Goal: Information Seeking & Learning: Find specific fact

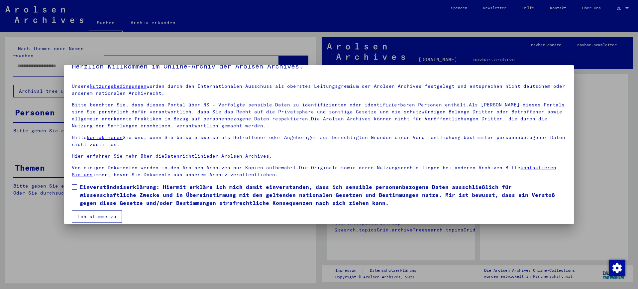
scroll to position [19, 0]
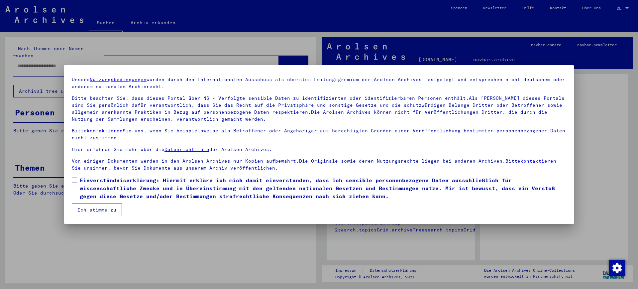
click at [106, 211] on button "Ich stimme zu" at bounding box center [97, 209] width 50 height 13
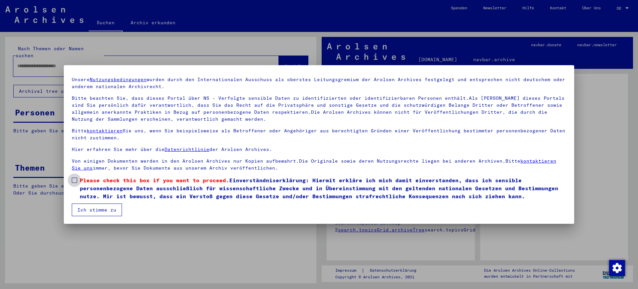
click at [76, 179] on span at bounding box center [74, 180] width 5 height 5
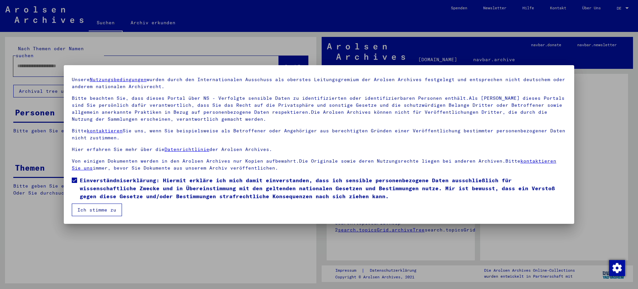
click at [102, 210] on button "Ich stimme zu" at bounding box center [97, 209] width 50 height 13
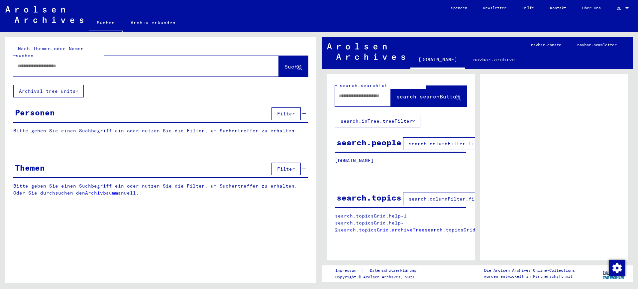
click at [88, 106] on div "Personen Filter" at bounding box center [160, 114] width 295 height 17
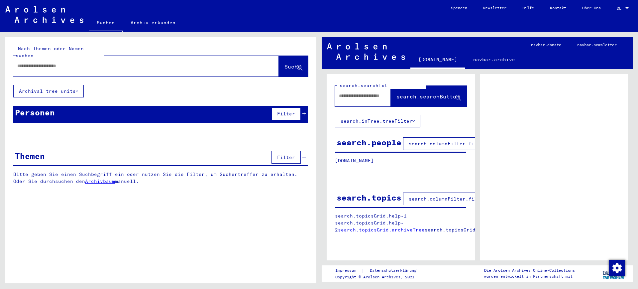
click at [97, 106] on div "Personen Filter" at bounding box center [160, 114] width 295 height 17
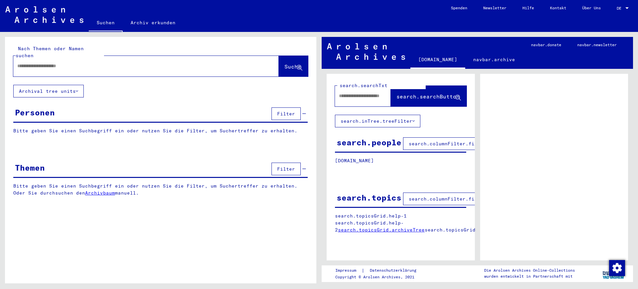
click at [96, 109] on div "Personen Filter" at bounding box center [160, 114] width 295 height 17
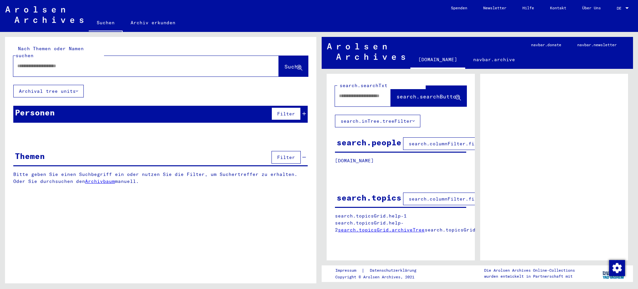
click at [93, 127] on p "Bitte geben Sie einen Suchbegriff ein oder nutzen Sie die Filter, um Suchertref…" at bounding box center [160, 130] width 295 height 7
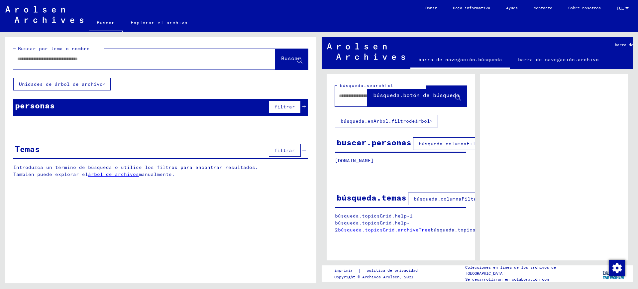
click at [62, 104] on div "personas filtrar" at bounding box center [160, 107] width 295 height 17
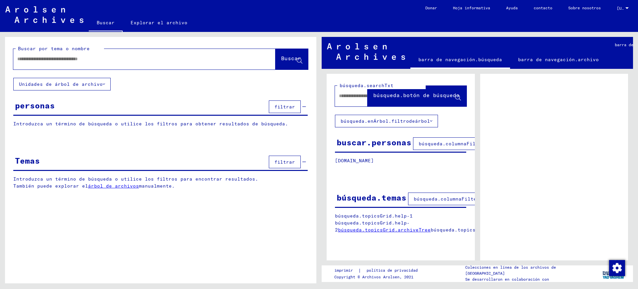
click at [56, 122] on font "Introduzca un término de búsqueda o utilice los filtros para obtener resultados…" at bounding box center [150, 124] width 275 height 6
click at [73, 105] on div "personas filtrar" at bounding box center [160, 107] width 295 height 17
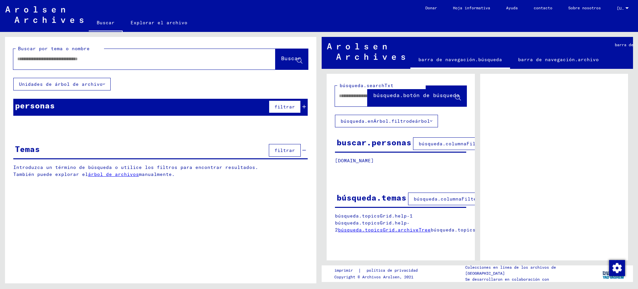
click at [73, 105] on div "personas filtrar" at bounding box center [160, 107] width 295 height 17
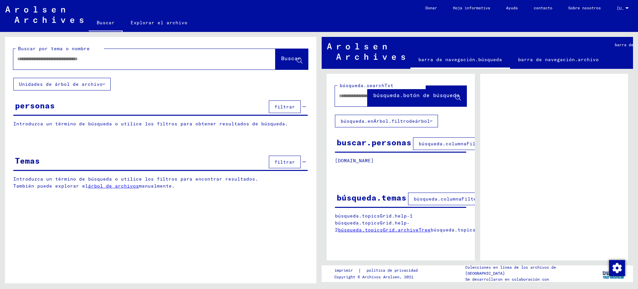
click at [118, 84] on div "Buscar por tema o nombre Buscar Unidades de árbol de archivo personas filtrar I…" at bounding box center [161, 118] width 312 height 163
click at [77, 147] on div "Buscar por tema o nombre Buscar Unidades de árbol de archivo personas filtrar I…" at bounding box center [161, 118] width 312 height 163
click at [129, 60] on input "text" at bounding box center [138, 59] width 242 height 7
type input "***"
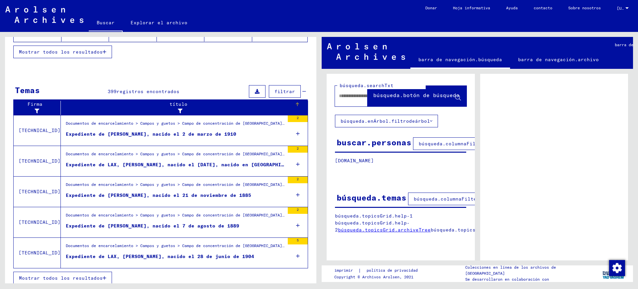
scroll to position [181, 0]
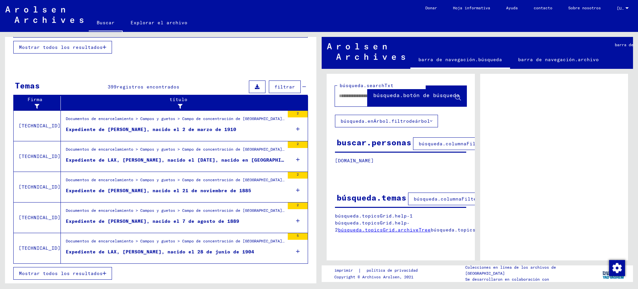
click at [84, 274] on font "Mostrar todos los resultados" at bounding box center [61, 273] width 84 height 6
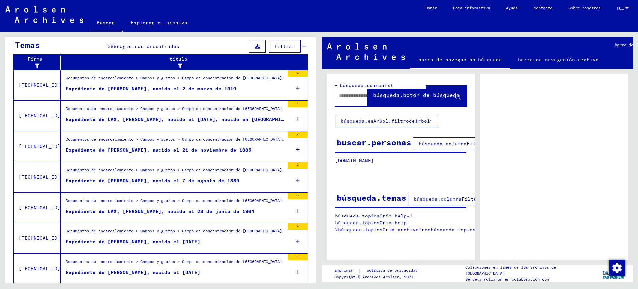
scroll to position [66, 0]
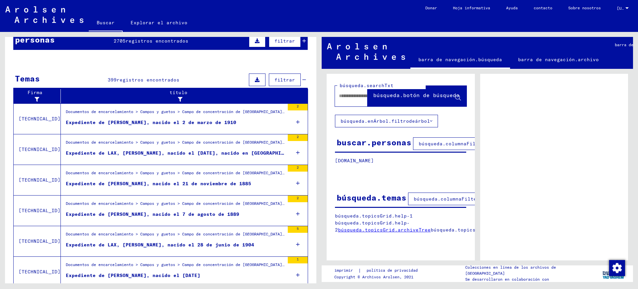
click at [437, 144] on font "búsqueda.columnaFilter.filter" at bounding box center [462, 144] width 86 height 6
click at [427, 146] on font "búsqueda.columnaFilter.filter" at bounding box center [462, 144] width 86 height 6
click at [488, 137] on div at bounding box center [554, 185] width 148 height 223
click at [388, 118] on font "búsqueda.enÁrbol.filtrodeárbol" at bounding box center [385, 121] width 89 height 6
click at [415, 120] on font "búsqueda.enÁrbol.filtrodeárbol" at bounding box center [385, 121] width 89 height 6
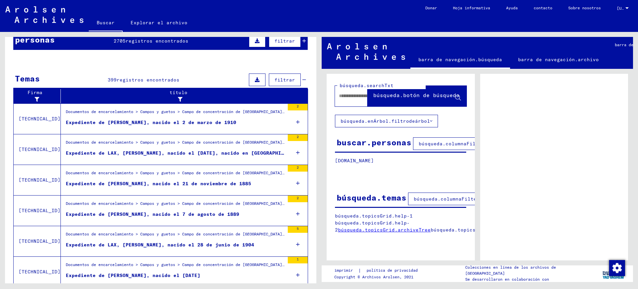
click at [419, 99] on font "búsqueda.botón de búsqueda" at bounding box center [416, 95] width 86 height 7
click at [114, 152] on font "Expediente de LAX, [PERSON_NAME], nacido el [DATE], nacido en [GEOGRAPHIC_DATA]" at bounding box center [184, 153] width 236 height 6
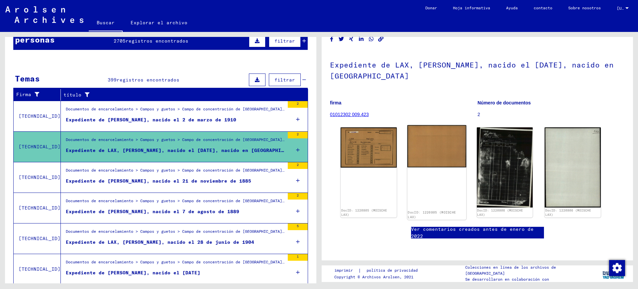
scroll to position [83, 0]
click at [456, 226] on font "Ver comentarios creados antes de enero de 2022" at bounding box center [472, 232] width 123 height 13
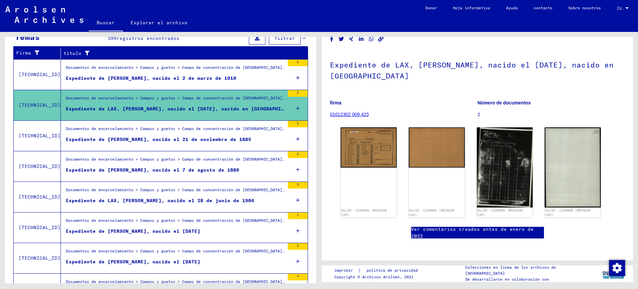
click at [213, 170] on font "Expediente de [PERSON_NAME], nacido el 7 de agosto de 1889" at bounding box center [153, 170] width 174 height 6
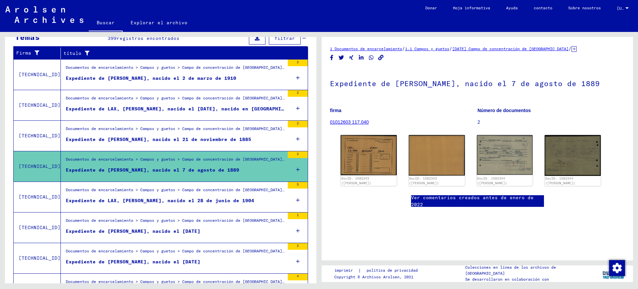
click at [506, 199] on div "Ver comentarios creados antes de enero de 2022" at bounding box center [477, 201] width 133 height 12
click at [488, 194] on font "Ver comentarios creados antes de enero de 2022" at bounding box center [472, 200] width 123 height 13
click at [375, 150] on img at bounding box center [368, 155] width 59 height 42
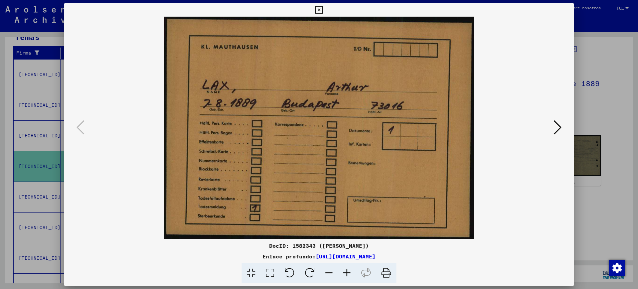
click at [556, 126] on icon at bounding box center [558, 127] width 8 height 16
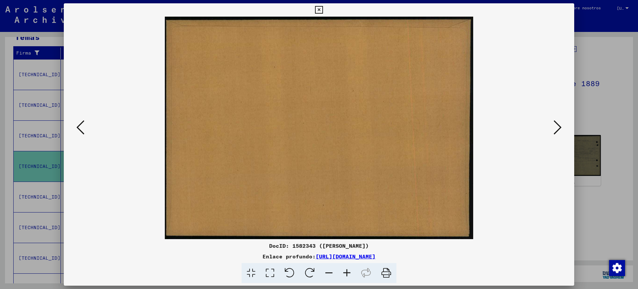
click at [556, 126] on icon at bounding box center [558, 127] width 8 height 16
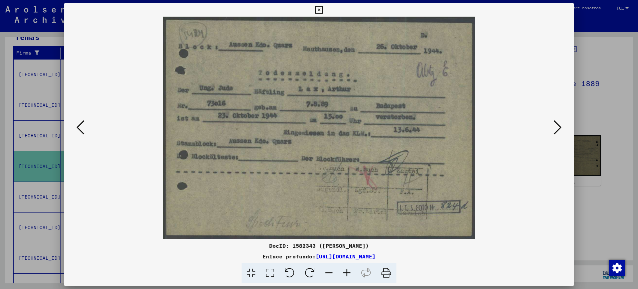
click at [556, 126] on icon at bounding box center [558, 127] width 8 height 16
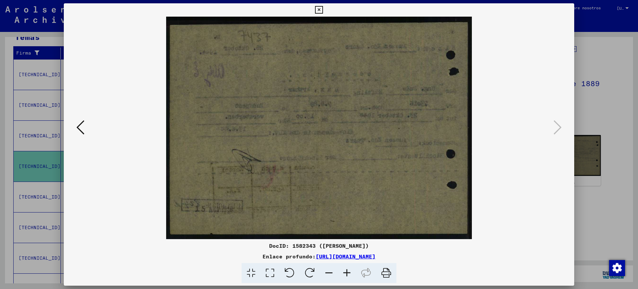
click at [609, 48] on div at bounding box center [319, 144] width 638 height 289
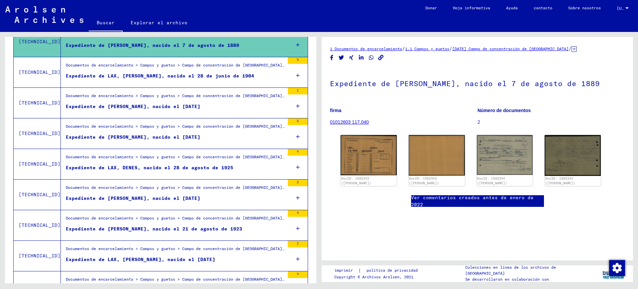
scroll to position [274, 0]
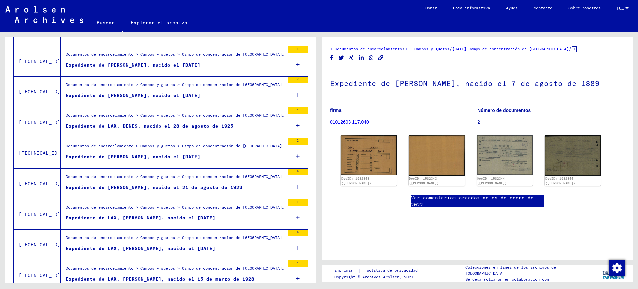
click at [210, 216] on figure "Expediente de LAX, [PERSON_NAME], nacido el [DATE]" at bounding box center [175, 219] width 219 height 10
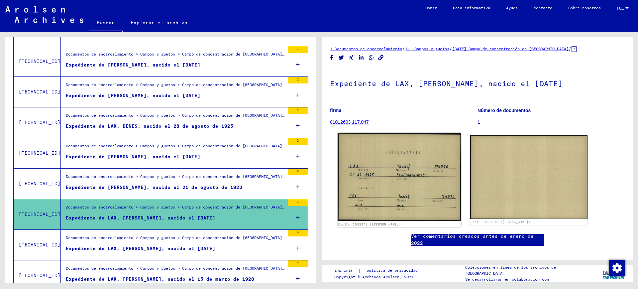
click at [396, 186] on img at bounding box center [399, 177] width 123 height 88
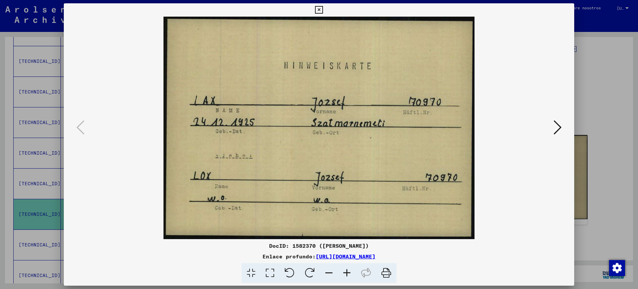
click at [319, 6] on icon at bounding box center [319, 10] width 8 height 8
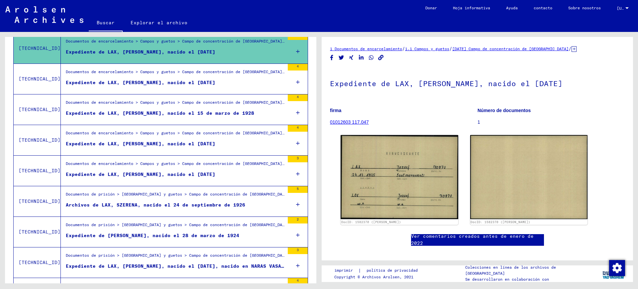
scroll to position [440, 0]
click at [200, 168] on div "Documentos de encarcelamiento > Campos y guetos > Campo de concentración de [GE…" at bounding box center [175, 164] width 219 height 9
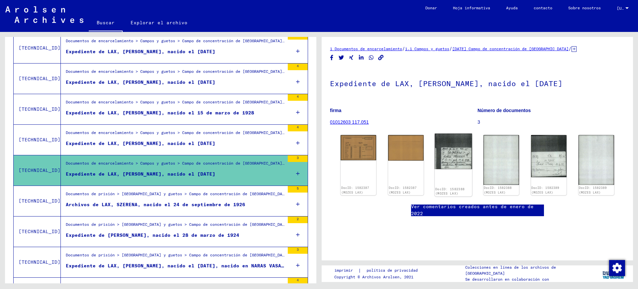
click at [444, 158] on img at bounding box center [454, 152] width 38 height 36
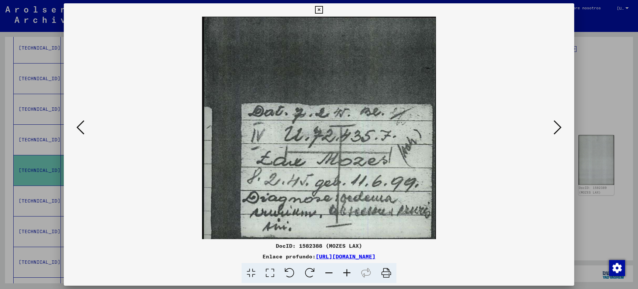
click at [83, 128] on icon at bounding box center [80, 127] width 8 height 16
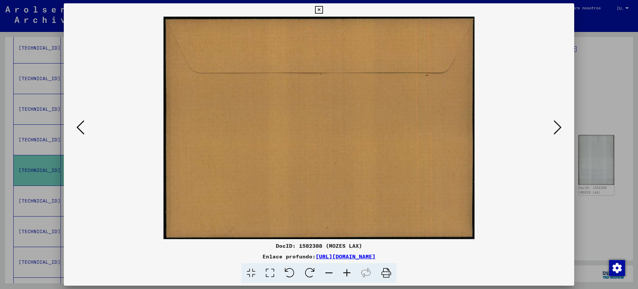
click at [83, 128] on icon at bounding box center [80, 127] width 8 height 16
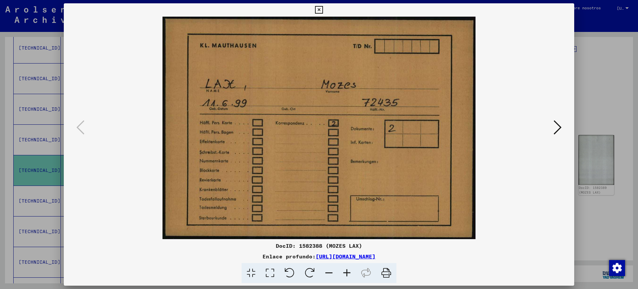
click at [560, 125] on icon at bounding box center [558, 127] width 8 height 16
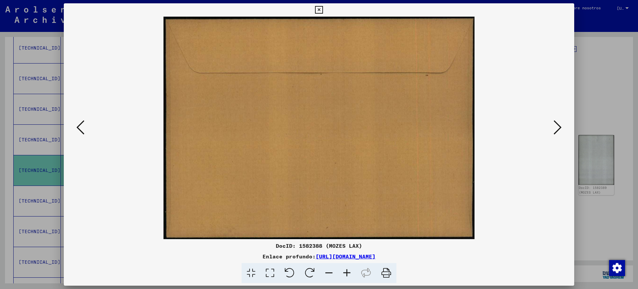
click at [560, 125] on icon at bounding box center [558, 127] width 8 height 16
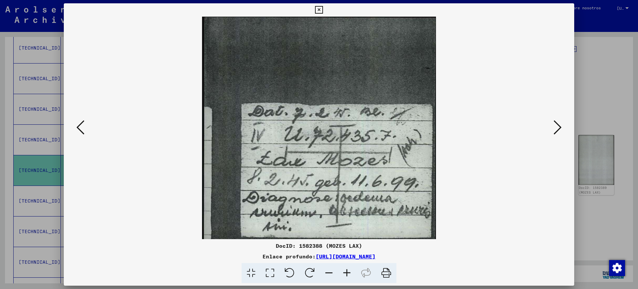
click at [560, 125] on icon at bounding box center [558, 127] width 8 height 16
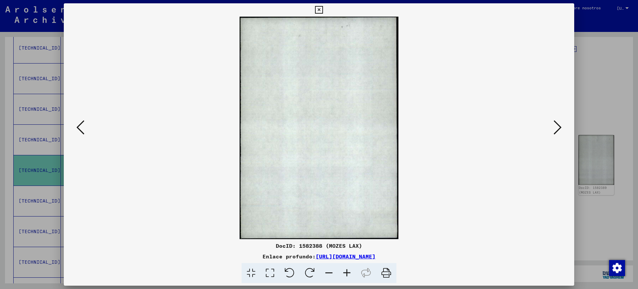
click at [560, 125] on icon at bounding box center [558, 127] width 8 height 16
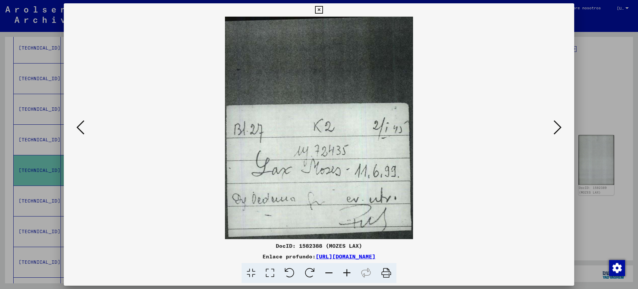
click at [376, 254] on font "[URL][DOMAIN_NAME]" at bounding box center [346, 256] width 60 height 7
click at [8, 119] on div at bounding box center [319, 144] width 638 height 289
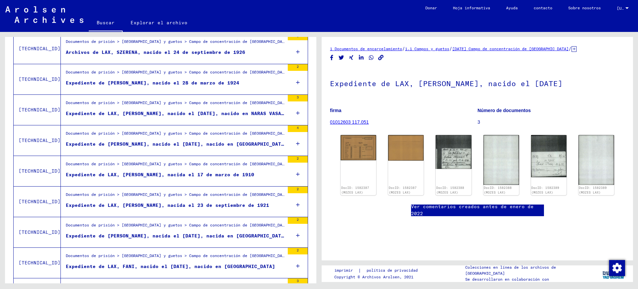
scroll to position [606, 0]
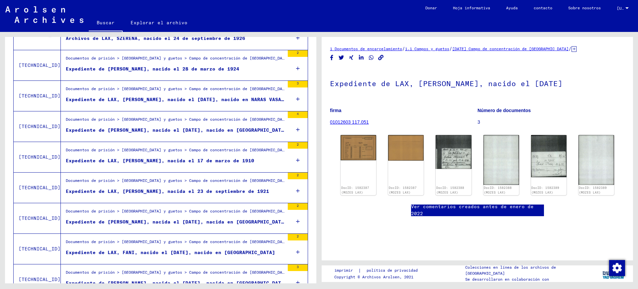
click at [179, 223] on font "Expediente de [PERSON_NAME], nacida el [DATE], nacida en [GEOGRAPHIC_DATA], [GE…" at bounding box center [205, 222] width 278 height 6
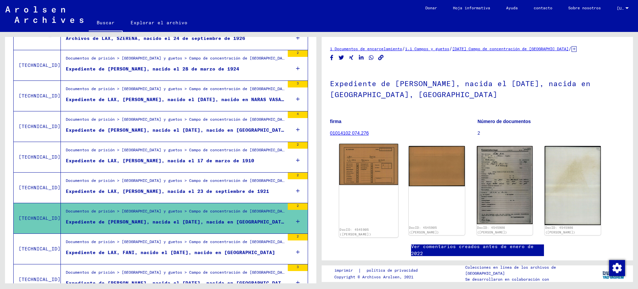
click at [366, 178] on img at bounding box center [368, 164] width 59 height 41
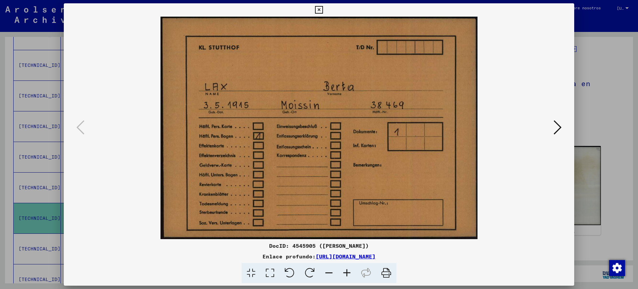
click at [555, 126] on icon at bounding box center [558, 127] width 8 height 16
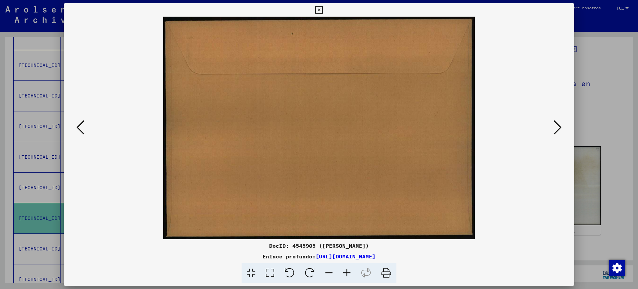
click at [555, 126] on icon at bounding box center [558, 127] width 8 height 16
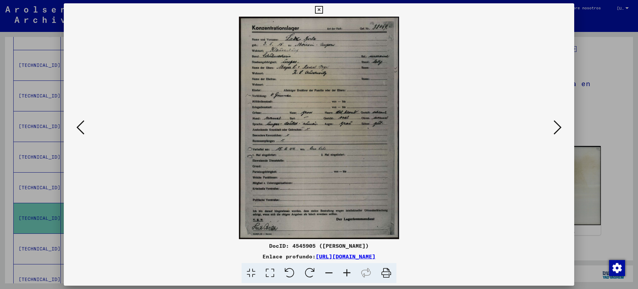
click at [311, 45] on img at bounding box center [318, 128] width 465 height 222
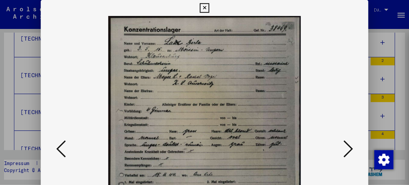
scroll to position [610, 0]
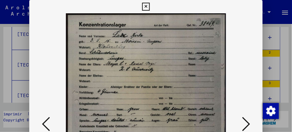
drag, startPoint x: 203, startPoint y: 97, endPoint x: 204, endPoint y: 45, distance: 51.9
click at [204, 46] on img at bounding box center [146, 124] width 188 height 222
drag, startPoint x: 292, startPoint y: 21, endPoint x: 291, endPoint y: 29, distance: 8.3
click at [292, 31] on div at bounding box center [146, 66] width 292 height 132
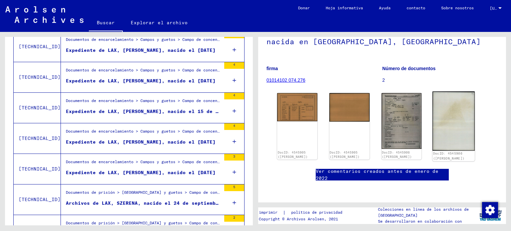
scroll to position [66, 0]
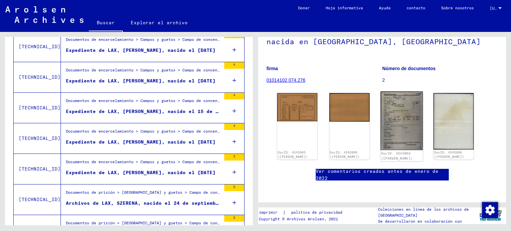
click at [393, 137] on img at bounding box center [401, 120] width 42 height 59
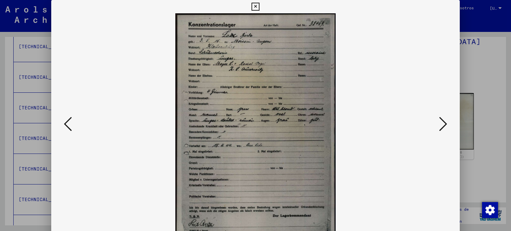
click at [255, 7] on icon at bounding box center [255, 7] width 8 height 8
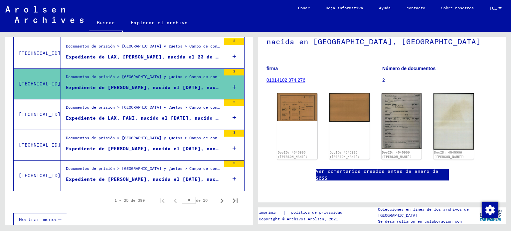
scroll to position [741, 0]
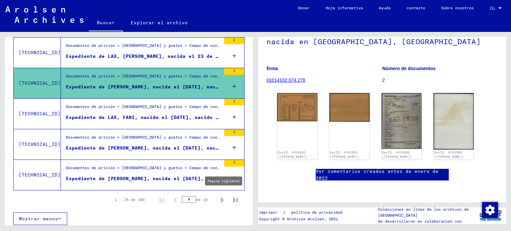
click at [217, 196] on icon "Página siguiente" at bounding box center [221, 199] width 9 height 9
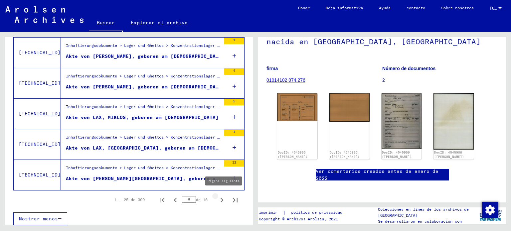
type input "*"
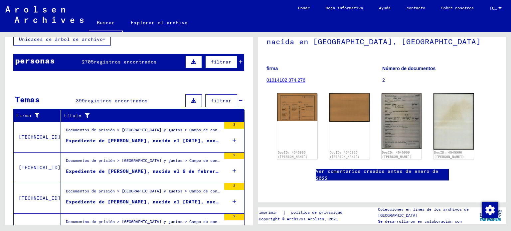
scroll to position [43, 0]
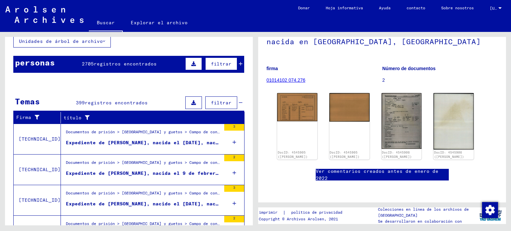
click at [215, 61] on font "filtrar" at bounding box center [221, 64] width 21 height 6
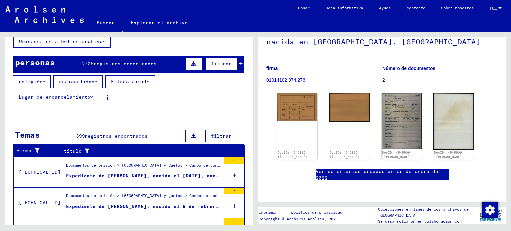
click at [82, 81] on font "nacionalidad" at bounding box center [77, 82] width 36 height 6
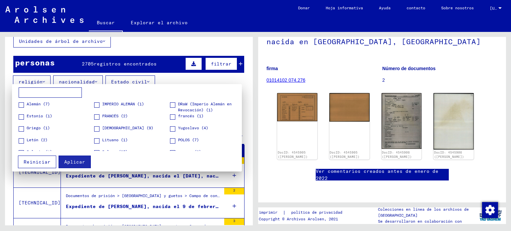
scroll to position [33, 0]
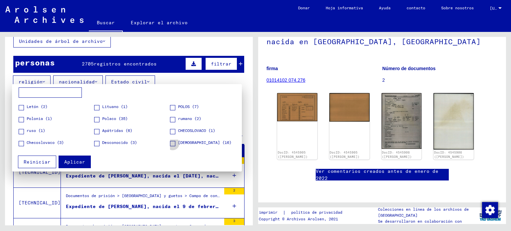
click at [170, 144] on span at bounding box center [172, 143] width 5 height 5
click at [91, 159] on div "Aplicar Reiniciar" at bounding box center [130, 159] width 230 height 17
click at [78, 161] on font "Aplicar" at bounding box center [74, 162] width 21 height 6
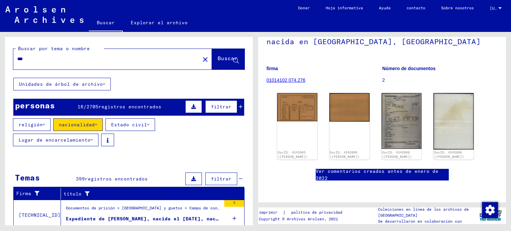
click at [45, 122] on button "religión" at bounding box center [32, 124] width 38 height 13
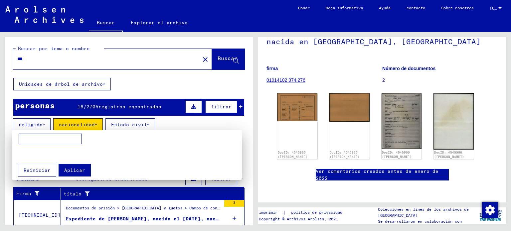
click at [45, 122] on div at bounding box center [255, 115] width 511 height 231
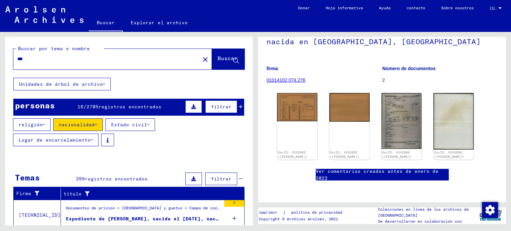
click at [67, 128] on button "nacionalidad" at bounding box center [78, 124] width 50 height 13
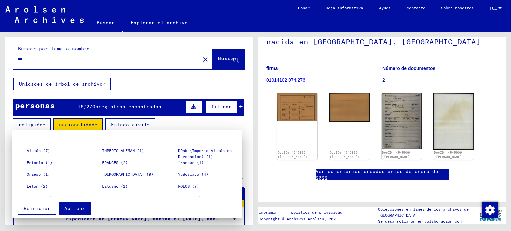
click at [75, 210] on font "Aplicar" at bounding box center [74, 208] width 21 height 6
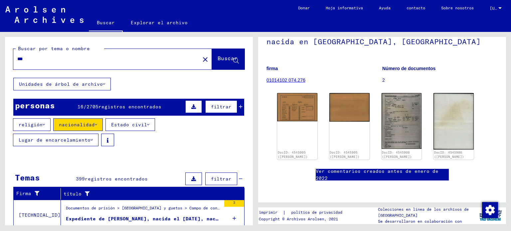
click at [218, 105] on font "filtrar" at bounding box center [221, 107] width 21 height 6
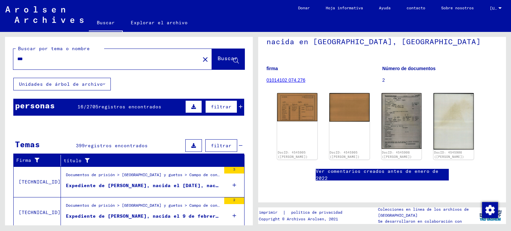
click at [218, 105] on font "filtrar" at bounding box center [221, 107] width 21 height 6
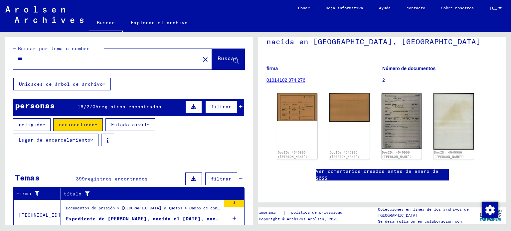
click at [95, 126] on icon at bounding box center [96, 124] width 2 height 5
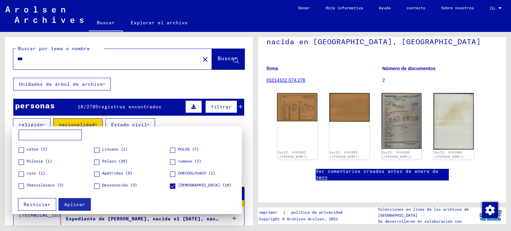
scroll to position [45, 0]
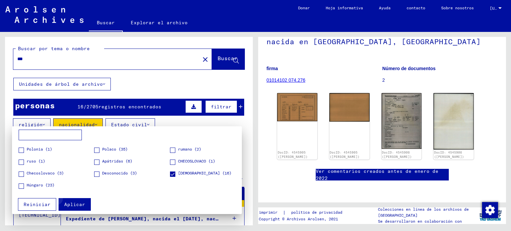
click at [81, 202] on font "Aplicar" at bounding box center [74, 204] width 21 height 6
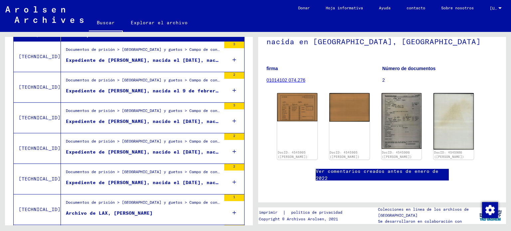
scroll to position [0, 0]
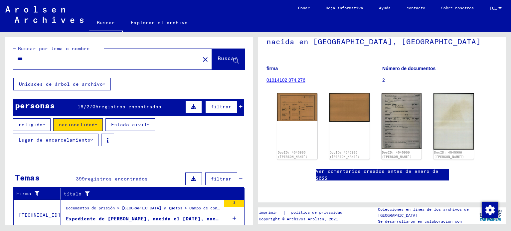
click at [87, 107] on font "2705" at bounding box center [92, 107] width 12 height 6
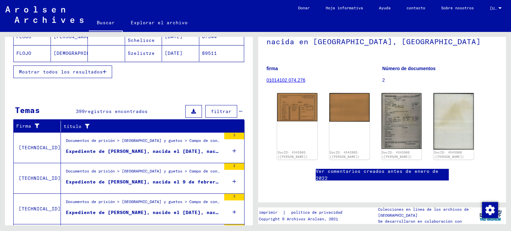
scroll to position [199, 0]
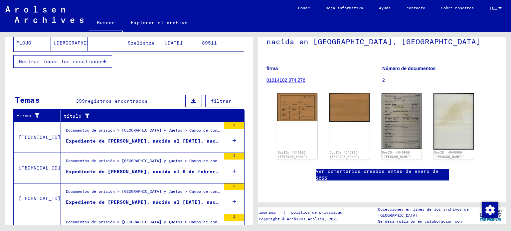
click at [134, 138] on font "Expediente de [PERSON_NAME], nacida el [DATE], nacida en [GEOGRAPHIC_DATA]" at bounding box center [176, 141] width 221 height 6
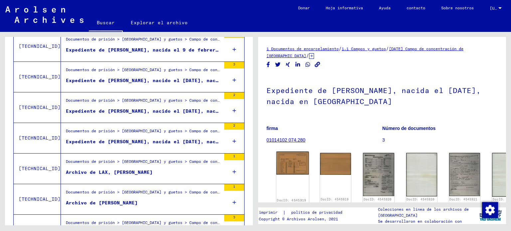
click at [295, 162] on img at bounding box center [292, 163] width 33 height 23
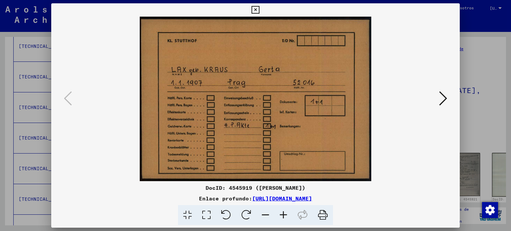
click at [445, 98] on icon at bounding box center [443, 98] width 8 height 16
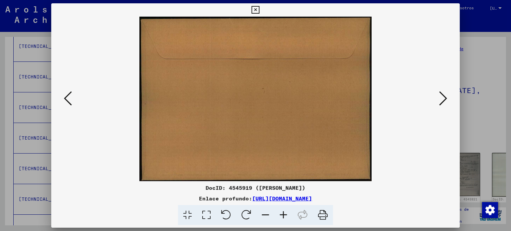
click at [445, 98] on icon at bounding box center [443, 98] width 8 height 16
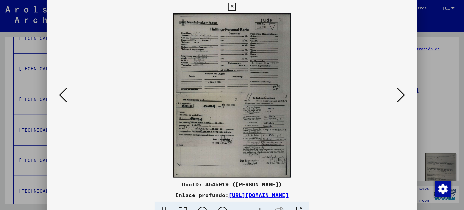
scroll to position [207, 0]
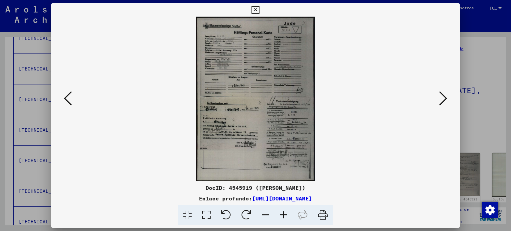
drag, startPoint x: 493, startPoint y: 0, endPoint x: 379, endPoint y: 122, distance: 167.7
click at [379, 122] on img at bounding box center [255, 99] width 363 height 165
click at [442, 105] on icon at bounding box center [443, 98] width 8 height 16
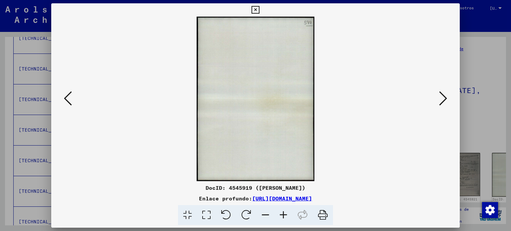
click at [442, 105] on icon at bounding box center [443, 98] width 8 height 16
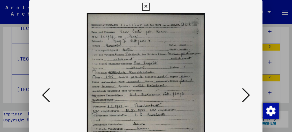
scroll to position [209, 0]
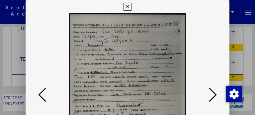
click at [220, 38] on div at bounding box center [128, 95] width 204 height 165
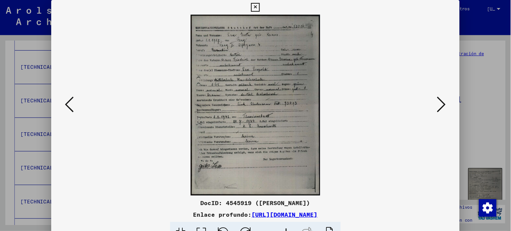
scroll to position [215, 0]
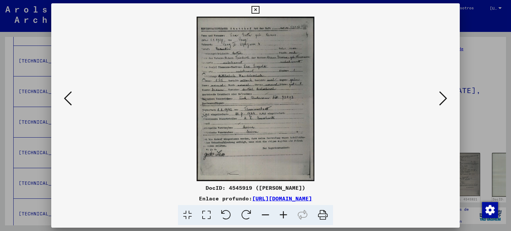
drag, startPoint x: 252, startPoint y: 0, endPoint x: 367, endPoint y: 85, distance: 142.9
click at [367, 85] on img at bounding box center [255, 99] width 363 height 165
click at [440, 98] on icon at bounding box center [443, 98] width 8 height 16
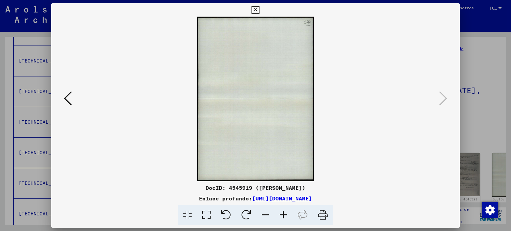
click at [252, 12] on icon at bounding box center [255, 10] width 8 height 8
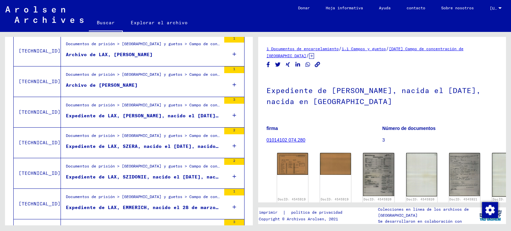
scroll to position [348, 0]
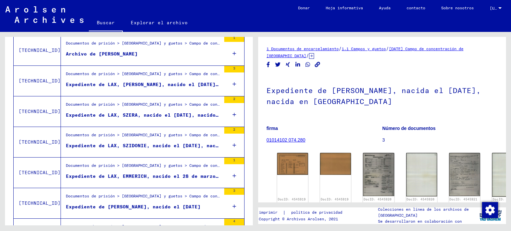
click at [140, 194] on div "Documentos de prisión > [GEOGRAPHIC_DATA] y guetos > Campo de concentración de …" at bounding box center [143, 197] width 155 height 9
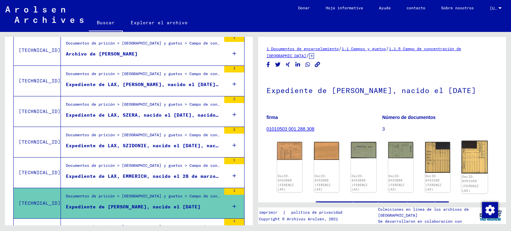
click at [473, 152] on img at bounding box center [474, 157] width 26 height 33
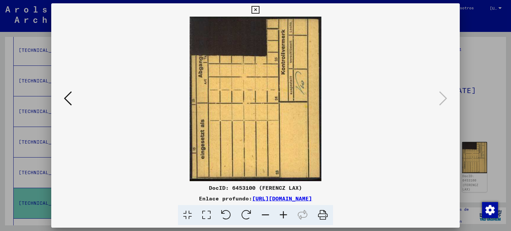
click at [66, 94] on icon at bounding box center [68, 98] width 8 height 16
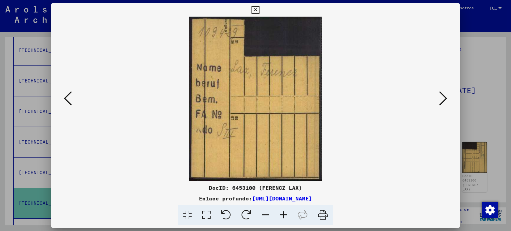
click at [66, 94] on icon at bounding box center [68, 98] width 8 height 16
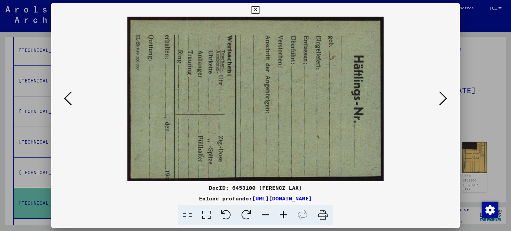
click at [66, 94] on icon at bounding box center [68, 98] width 8 height 16
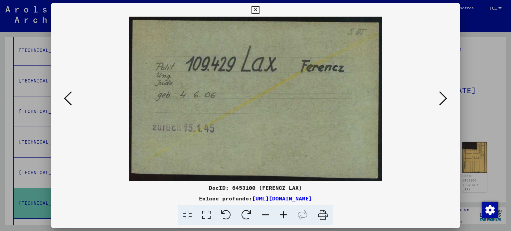
click at [66, 94] on icon at bounding box center [68, 98] width 8 height 16
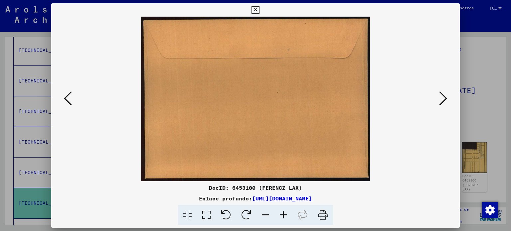
click at [66, 94] on icon at bounding box center [68, 98] width 8 height 16
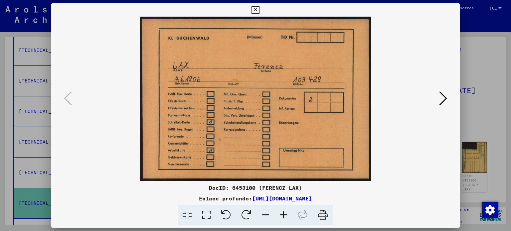
click at [253, 6] on button at bounding box center [255, 9] width 12 height 13
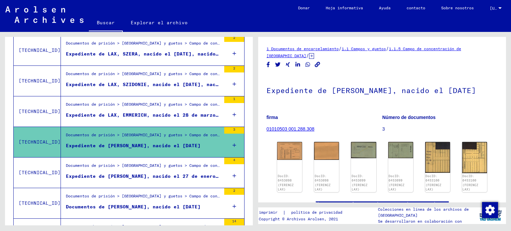
scroll to position [448, 0]
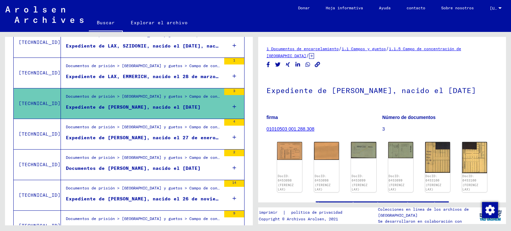
click at [203, 135] on font "Expediente de [PERSON_NAME], nacido el 27 de enero de 1892" at bounding box center [153, 138] width 174 height 6
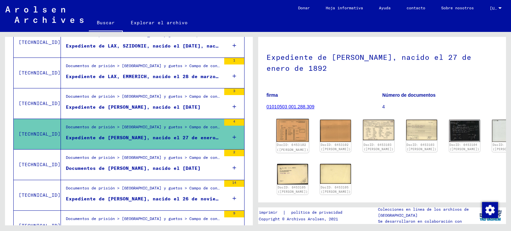
scroll to position [66, 0]
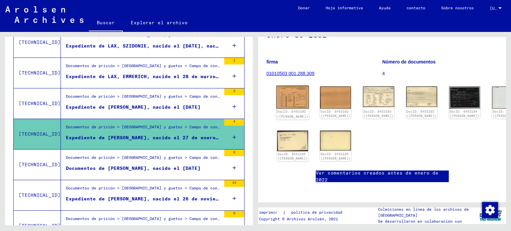
click at [283, 114] on font "DocID: 6453102 ([PERSON_NAME])" at bounding box center [293, 114] width 32 height 9
click at [284, 99] on img at bounding box center [292, 97] width 33 height 23
